Goal: Transaction & Acquisition: Book appointment/travel/reservation

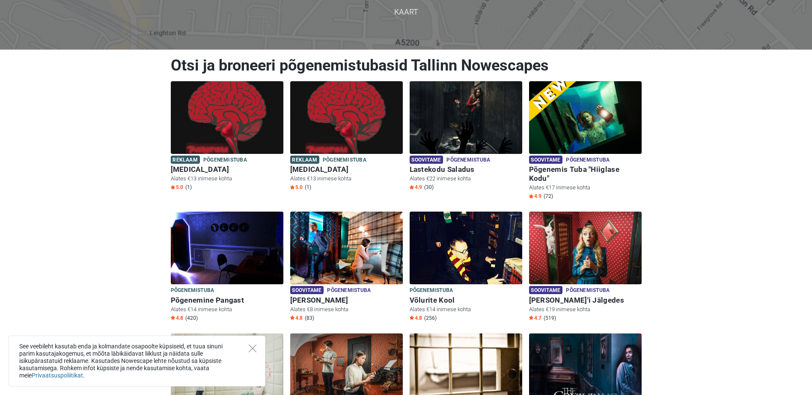
scroll to position [86, 0]
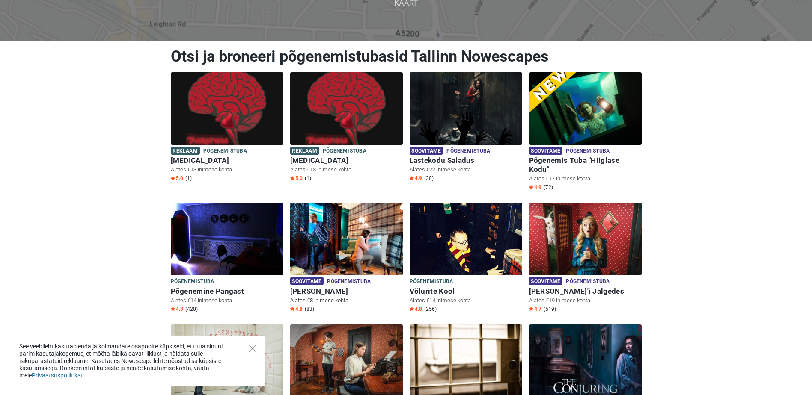
click at [337, 228] on img at bounding box center [346, 239] width 113 height 73
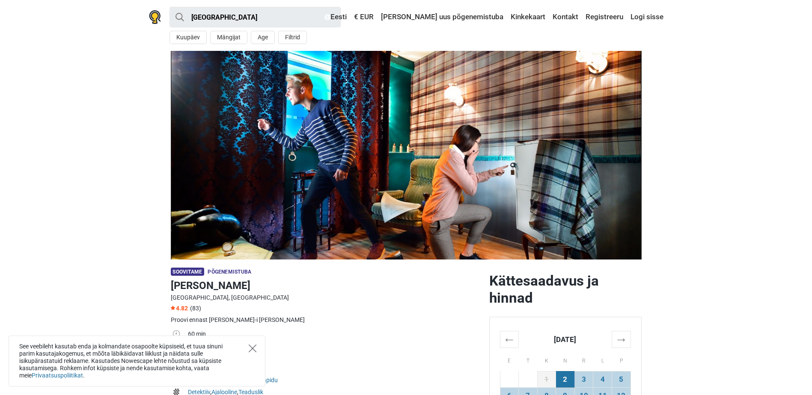
click at [251, 347] on icon "Close" at bounding box center [253, 349] width 8 height 8
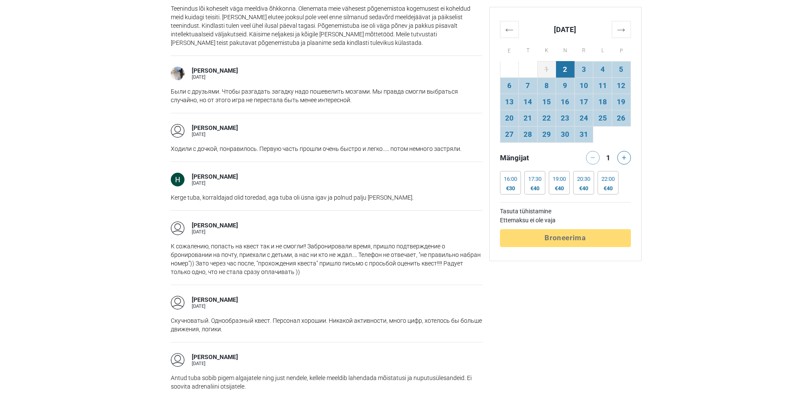
scroll to position [1070, 0]
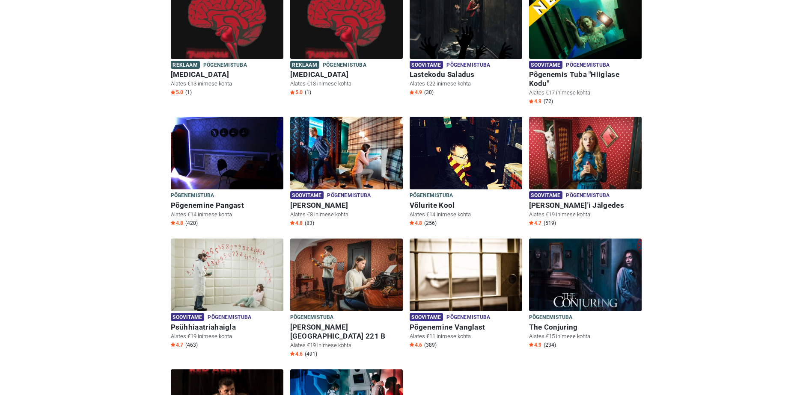
scroll to position [171, 0]
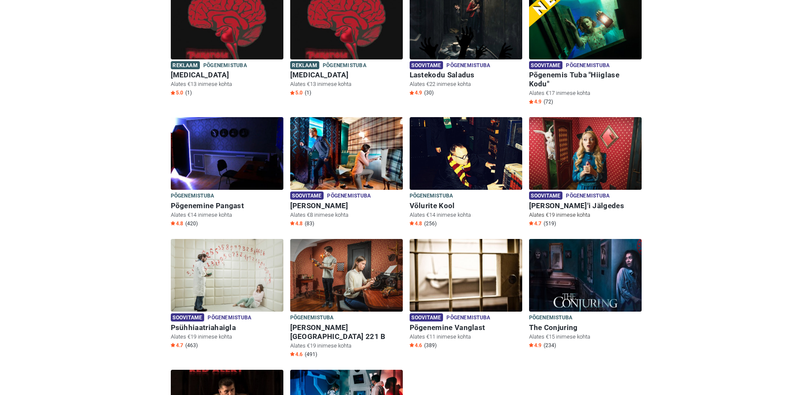
click at [579, 151] on img at bounding box center [585, 153] width 113 height 73
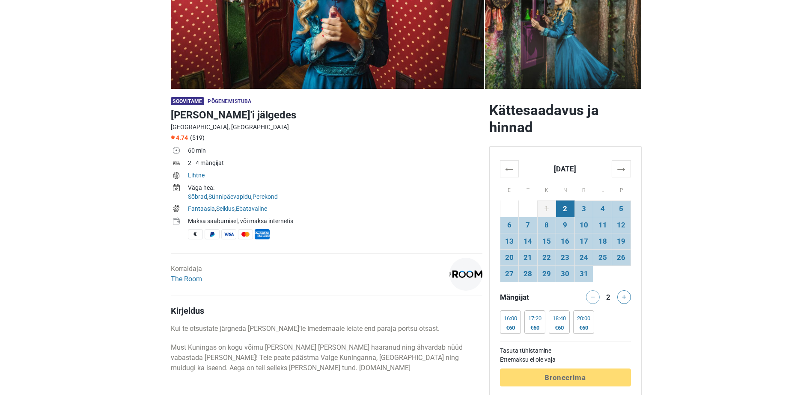
scroll to position [171, 0]
click at [624, 293] on button at bounding box center [624, 297] width 14 height 14
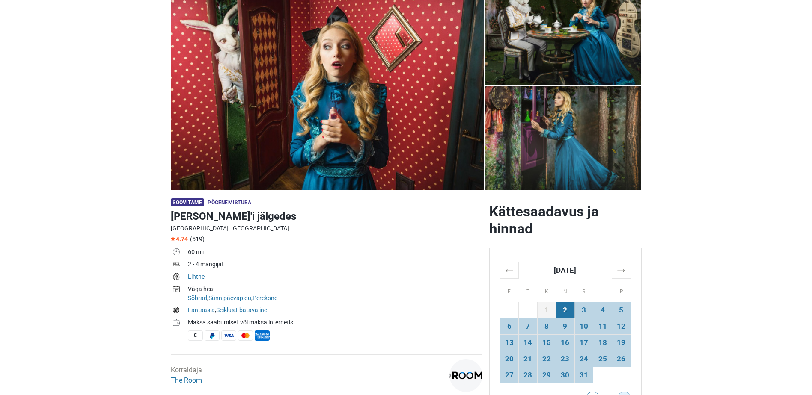
scroll to position [0, 0]
